Goal: Information Seeking & Learning: Learn about a topic

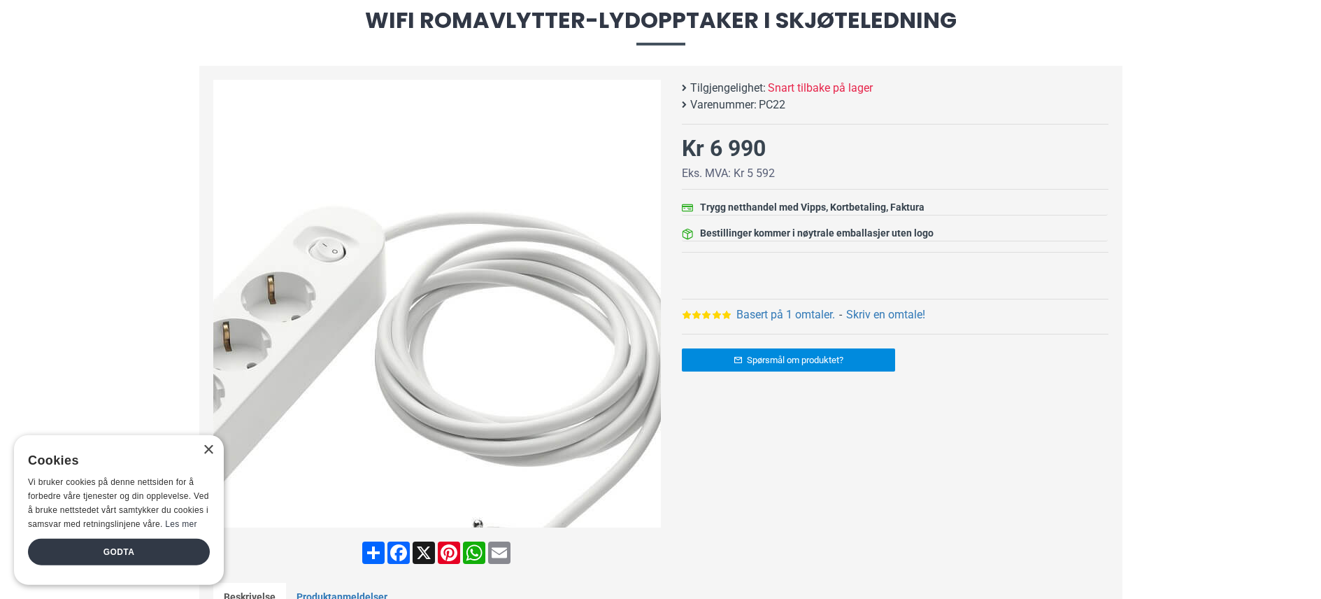
scroll to position [168, 0]
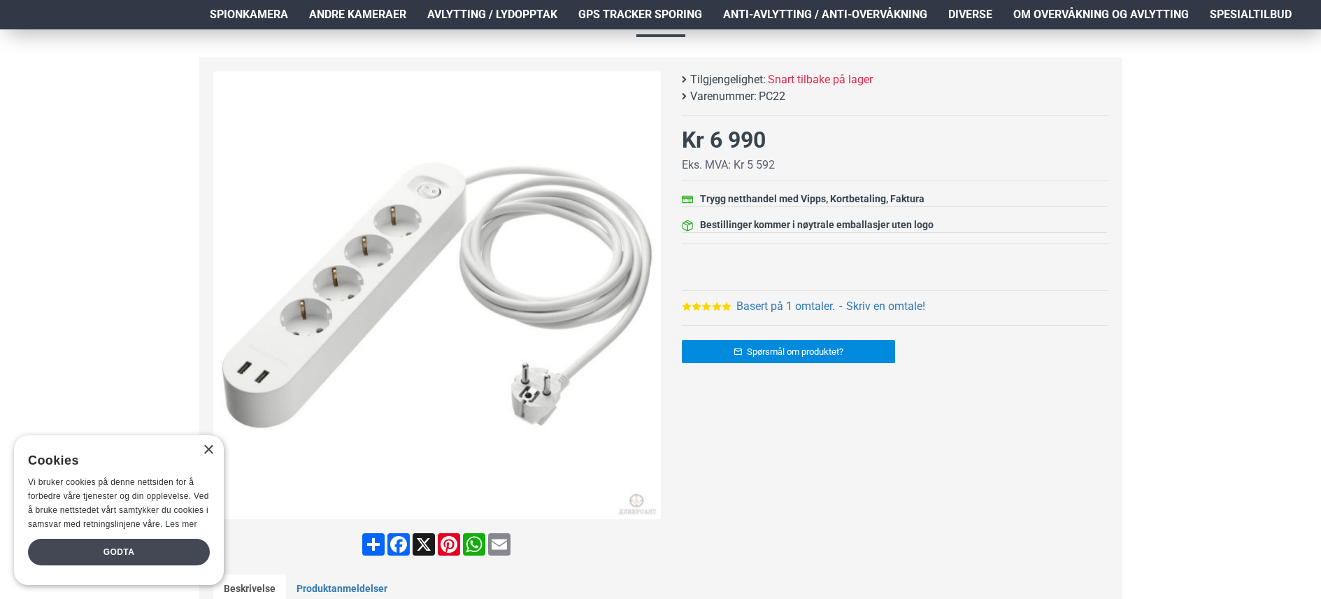
click at [123, 559] on div "Godta" at bounding box center [119, 551] width 182 height 27
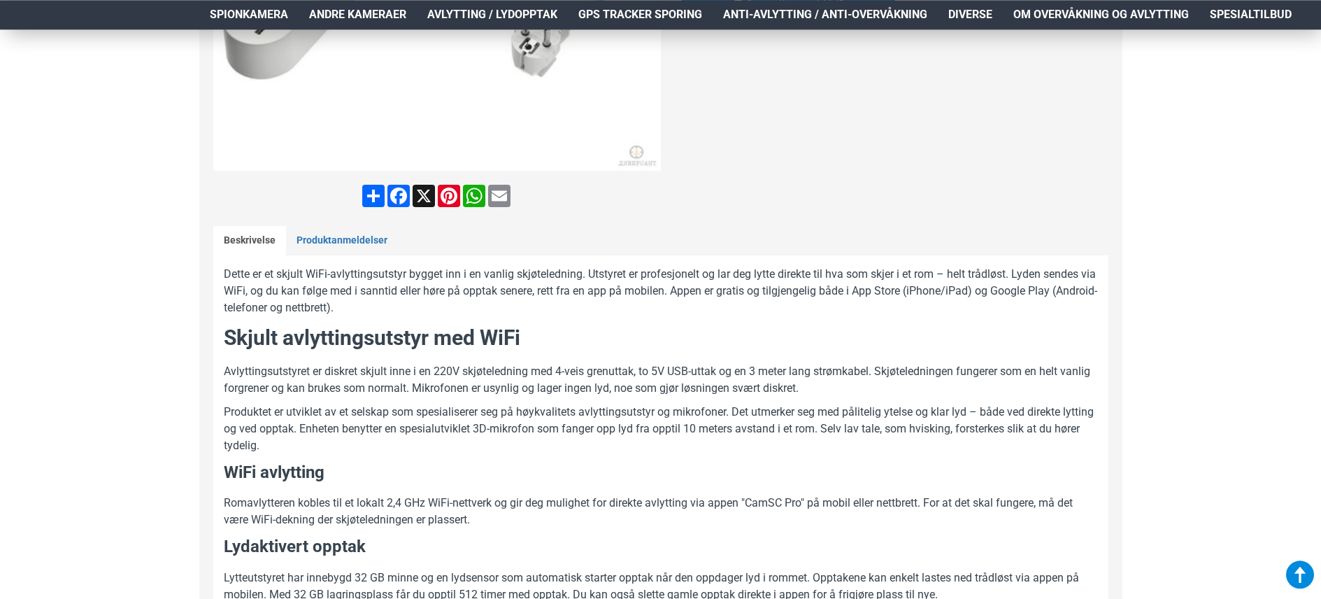
scroll to position [571, 0]
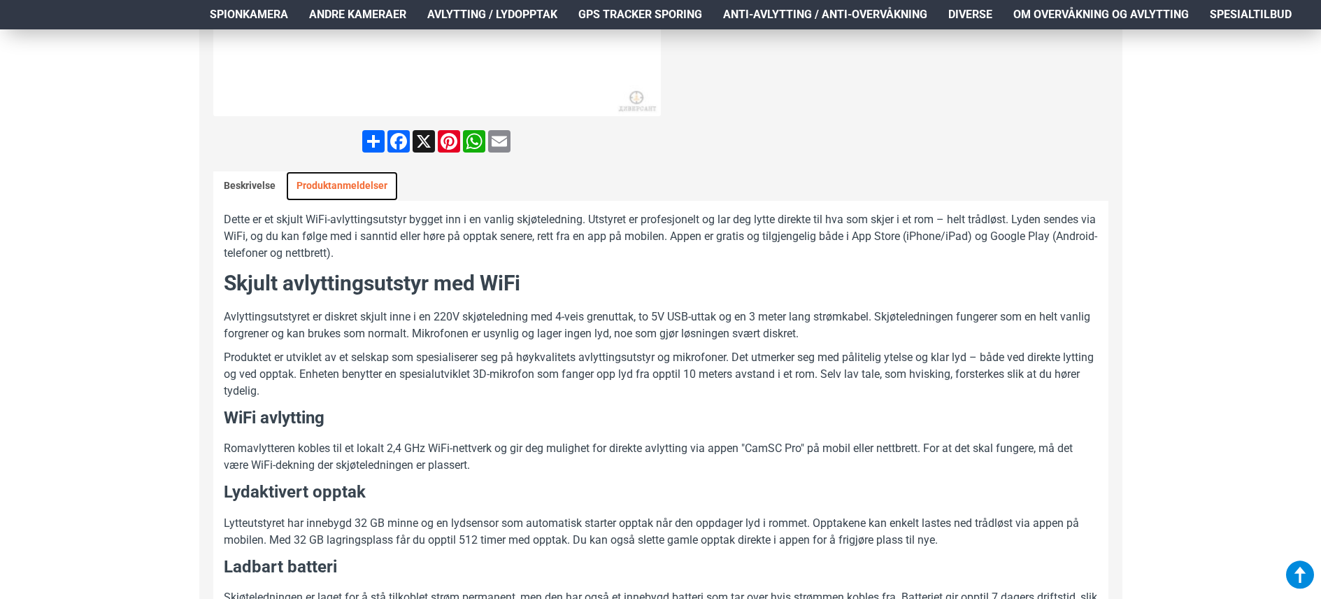
click at [315, 180] on link "Produktanmeldelser" at bounding box center [342, 185] width 112 height 29
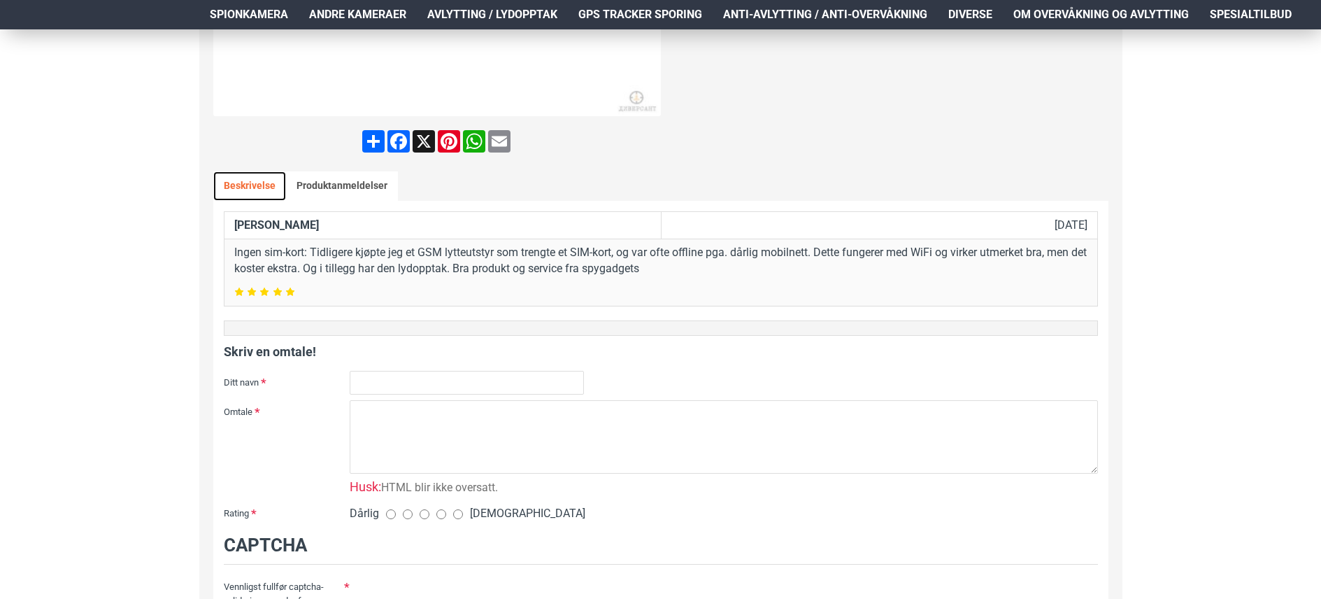
click at [248, 188] on link "Beskrivelse" at bounding box center [249, 185] width 73 height 29
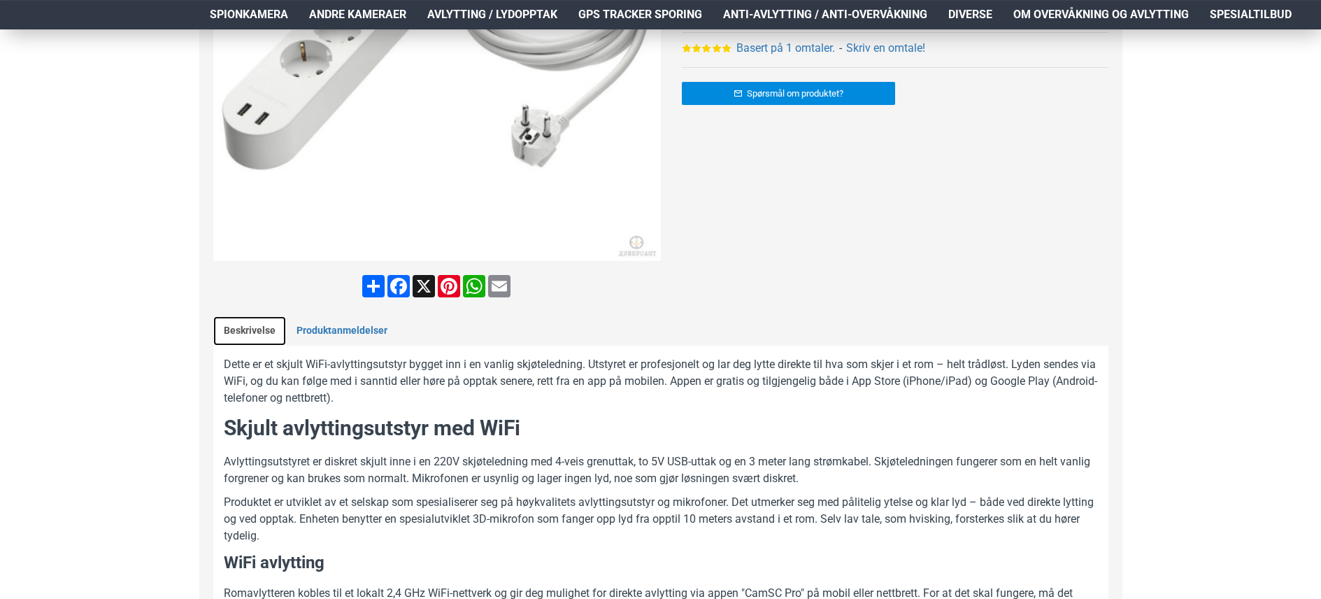
scroll to position [537, 0]
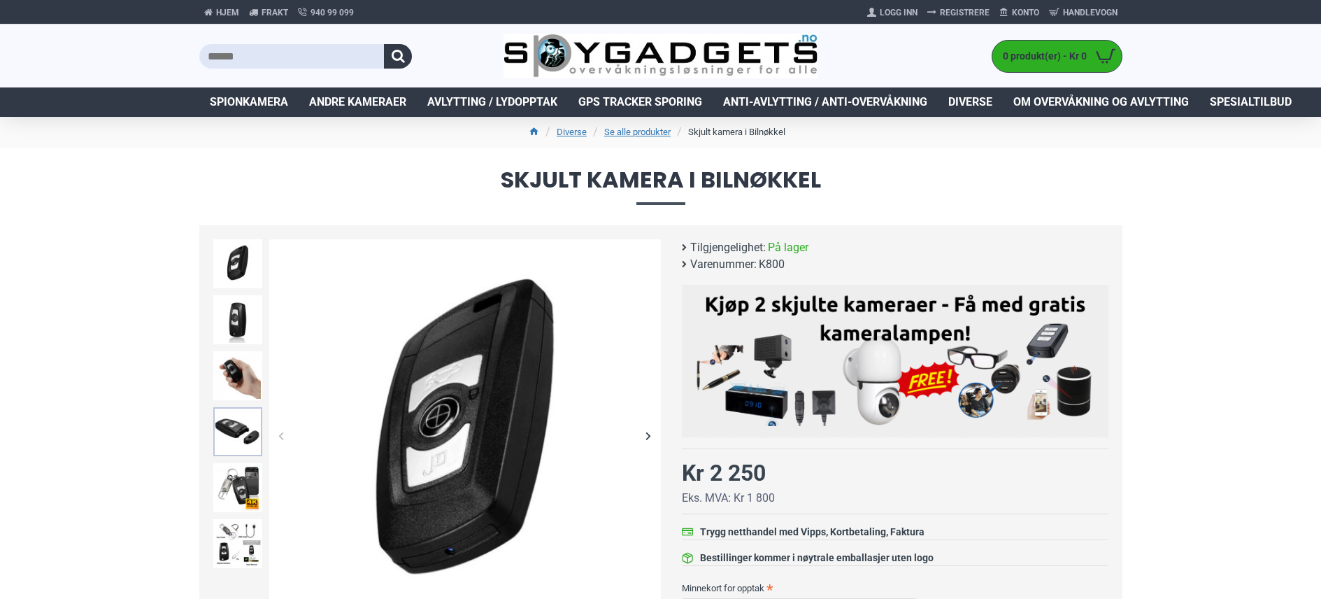
click at [231, 414] on img at bounding box center [237, 431] width 49 height 49
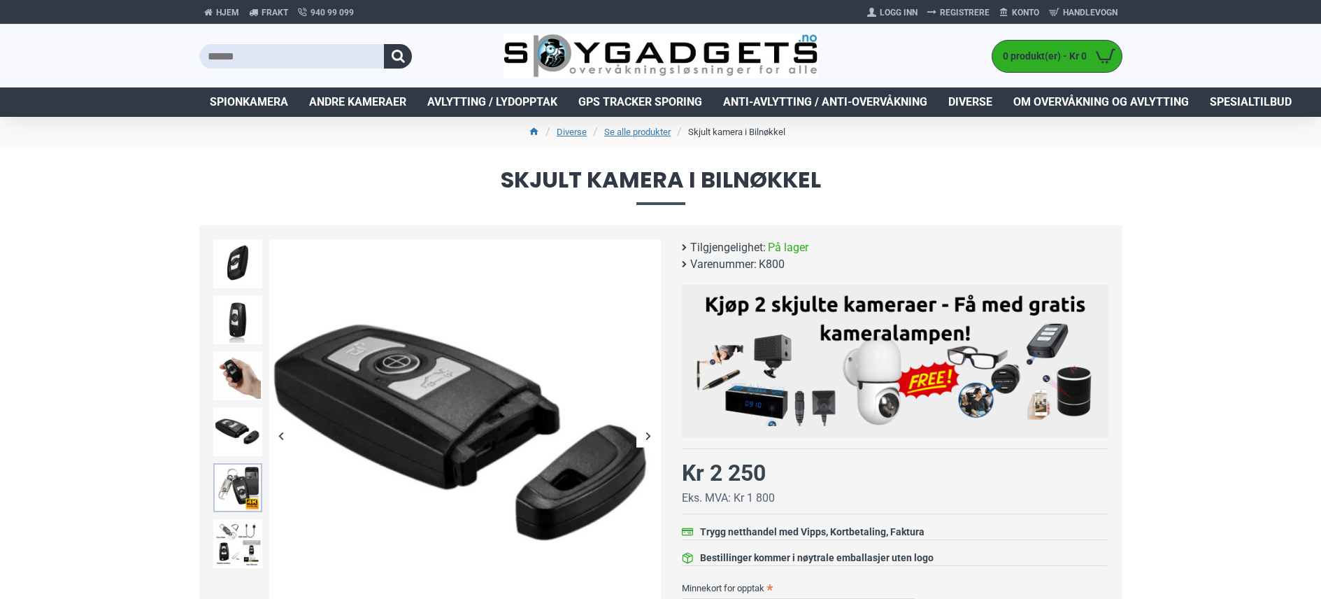
click at [238, 480] on img at bounding box center [237, 487] width 49 height 49
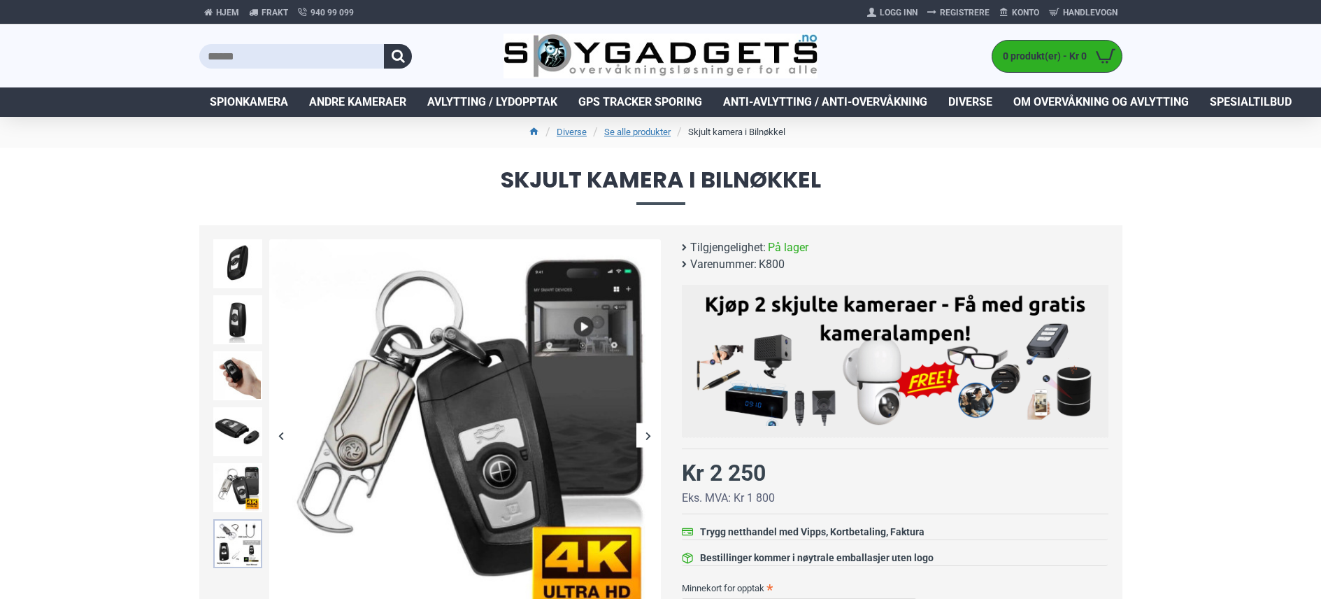
click at [229, 528] on img at bounding box center [237, 543] width 49 height 49
